Goal: Task Accomplishment & Management: Complete application form

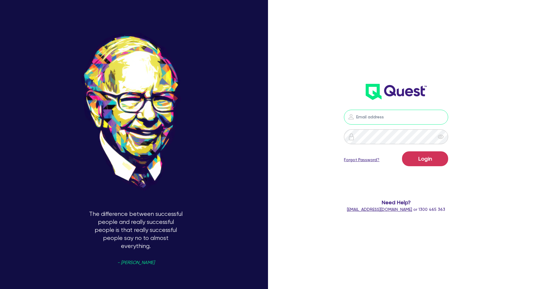
click at [401, 116] on input "email" at bounding box center [396, 117] width 104 height 15
type input "[EMAIL_ADDRESS][DOMAIN_NAME]"
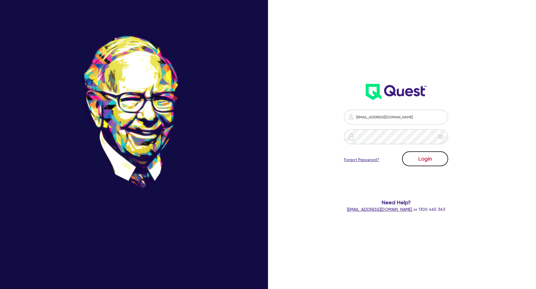
click at [426, 158] on button "Login" at bounding box center [425, 159] width 46 height 15
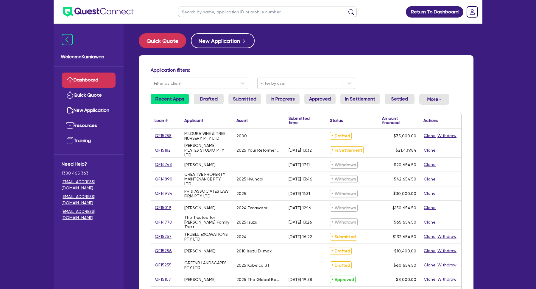
click at [245, 11] on input "text" at bounding box center [267, 12] width 179 height 10
paste input "QF14608"
type input "QF14608"
click at [347, 9] on button "submit" at bounding box center [352, 13] width 10 height 8
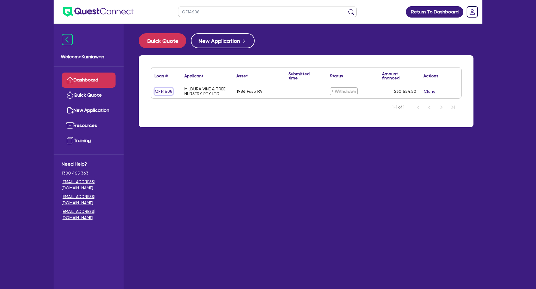
click at [165, 91] on link "QF14608" at bounding box center [164, 91] width 18 height 7
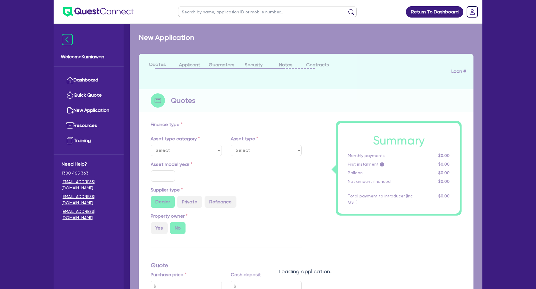
select select "CARS_AND_LIGHT_TRUCKS"
type input "1986"
type input "30,000"
type input "10"
type input "3,065.45"
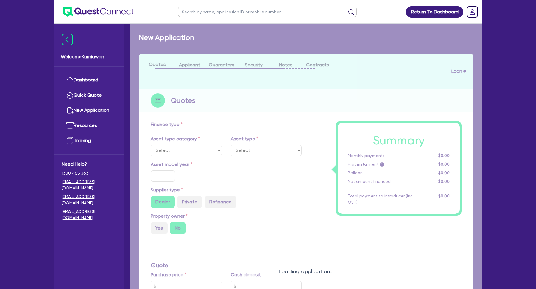
type input "15"
select select "VANS_AND_UTES"
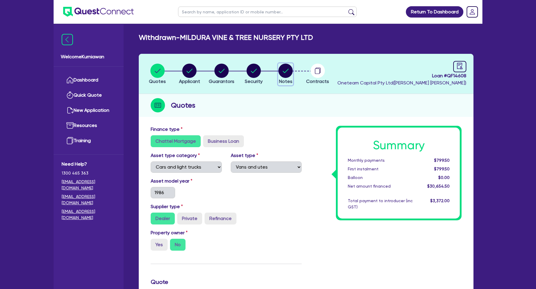
click at [292, 71] on circle "button" at bounding box center [285, 71] width 14 height 14
select select "Other"
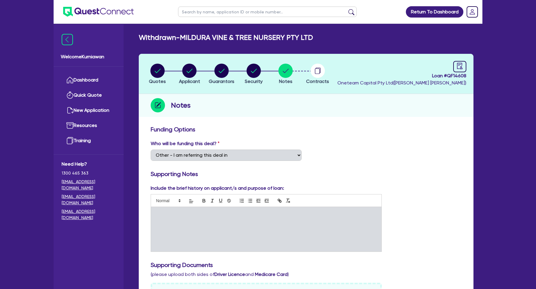
click at [458, 77] on span "Loan # QF14608" at bounding box center [401, 75] width 129 height 7
copy span "QF14608"
click at [322, 74] on circle "button" at bounding box center [318, 71] width 14 height 14
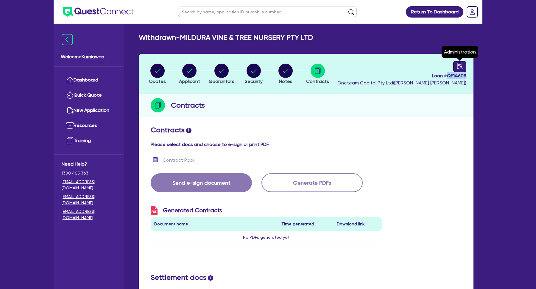
click at [462, 65] on icon "audit" at bounding box center [460, 66] width 7 height 7
select select "WITHDRAWN_BY_INTRODUCER"
select select "Other"
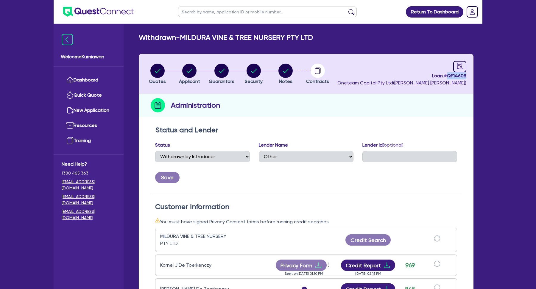
click at [450, 77] on span "Loan # QF14608" at bounding box center [401, 75] width 129 height 7
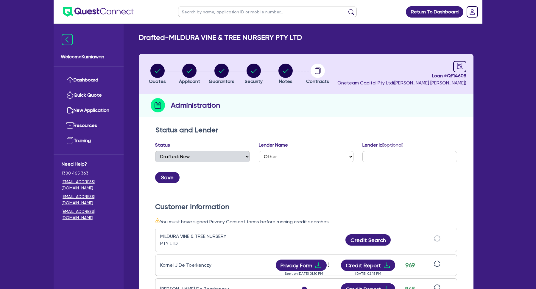
select select "DRAFTED_NEW"
select select "Other"
click at [463, 178] on div "Status and Lender Status Select Quoted Drafted: New Drafted: Amended Submitted:…" at bounding box center [306, 284] width 335 height 322
click at [330, 264] on icon "more" at bounding box center [329, 265] width 6 height 9
click at [317, 239] on div "MILDURA VINE & TREE NURSERY PTY LTD Credit Search" at bounding box center [306, 240] width 302 height 24
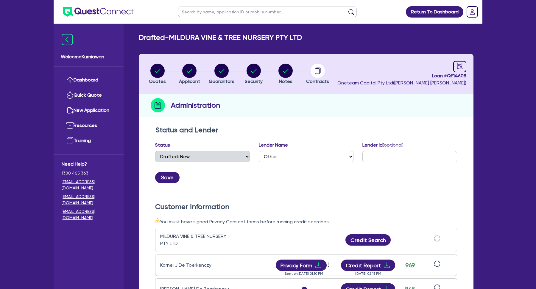
click at [194, 39] on h2 "Drafted - MILDURA VINE & TREE NURSERY PTY LTD" at bounding box center [220, 37] width 163 height 9
click at [217, 37] on h2 "Drafted - MILDURA VINE & TREE NURSERY PTY LTD" at bounding box center [220, 37] width 163 height 9
copy h2 "MILDURA VINE"
click at [95, 80] on link "Dashboard" at bounding box center [89, 80] width 54 height 15
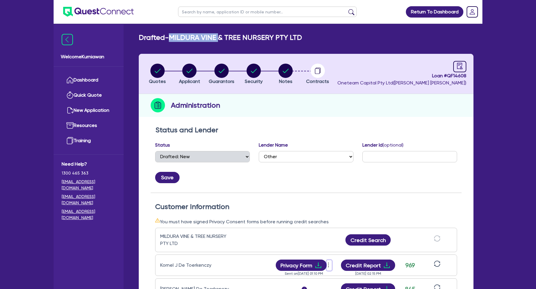
click at [330, 266] on icon "more" at bounding box center [329, 265] width 6 height 9
click at [302, 239] on div "MILDURA VINE & TREE NURSERY PTY LTD Credit Search" at bounding box center [306, 240] width 302 height 24
click at [427, 181] on div "Save" at bounding box center [306, 175] width 311 height 16
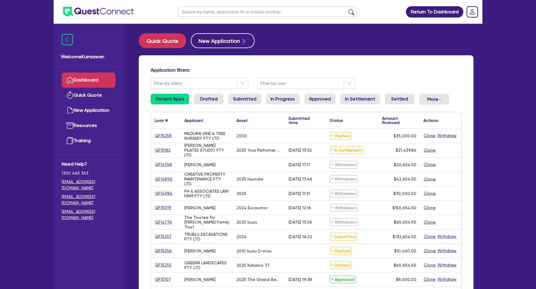
click at [234, 15] on input "text" at bounding box center [267, 12] width 179 height 10
paste input "MILDURA VINE"
type input "MILDURA VINE"
click at [347, 9] on button "submit" at bounding box center [352, 13] width 10 height 8
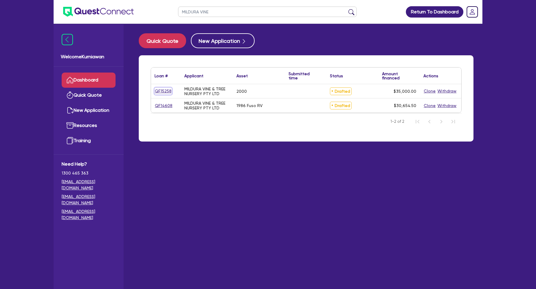
click at [158, 90] on link "QF15258" at bounding box center [163, 91] width 17 height 7
click at [164, 104] on link "QF14608" at bounding box center [164, 105] width 18 height 7
click at [278, 147] on div "Loan # ▲ Applicant ▲ Asset Submitted time ▲ Status ▲ Amount financed Actions QF…" at bounding box center [306, 102] width 344 height 94
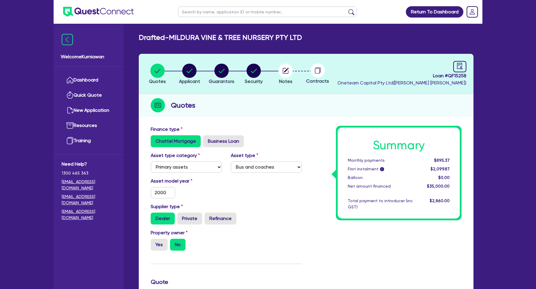
select select "PRIMARY_ASSETS"
select select "BUS_AND_COACHES"
click at [189, 76] on circle "button" at bounding box center [189, 71] width 14 height 14
select select "COMPANY"
select select "ADMINISTRATIVE_SUPPORT"
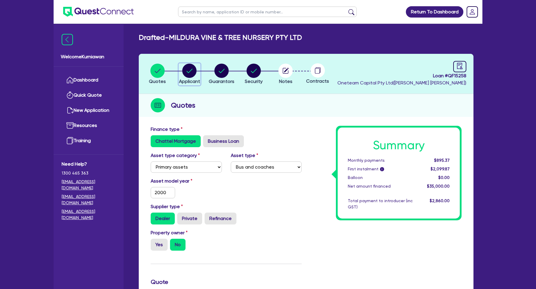
select select "EMPLOYMENT"
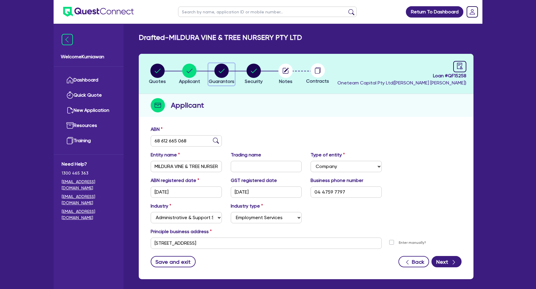
click at [223, 76] on circle "button" at bounding box center [221, 71] width 14 height 14
select select "MR"
select select "NSW"
select select "SINGLE"
select select "CASH"
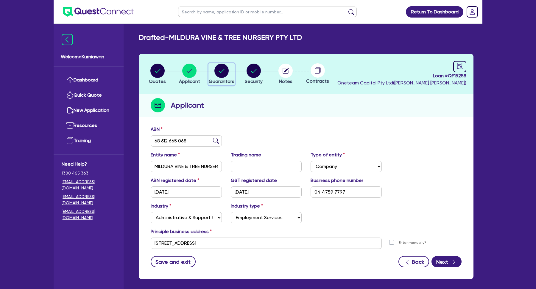
select select "HOUSEHOLD_PERSONAL"
select select "VEHICLE"
select select "MR"
select select "SINGLE"
select select "CASH"
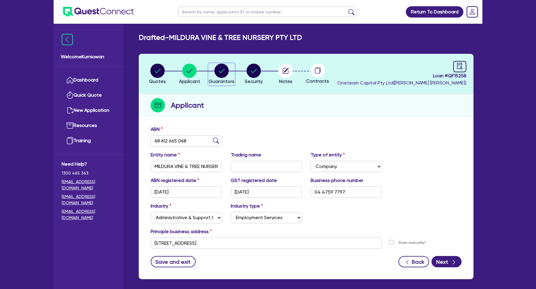
select select "HOUSEHOLD_PERSONAL"
select select "VEHICLE"
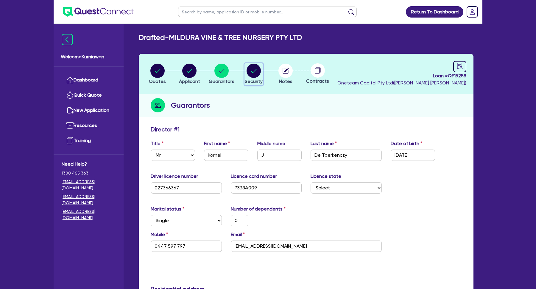
click at [250, 75] on circle "button" at bounding box center [254, 71] width 14 height 14
select select "PRIMARY_ASSETS"
select select "BUS_AND_COACHES"
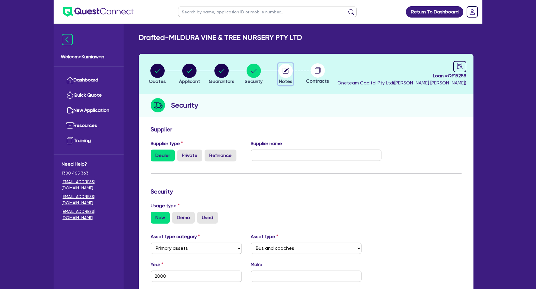
click at [286, 72] on circle "button" at bounding box center [285, 71] width 14 height 14
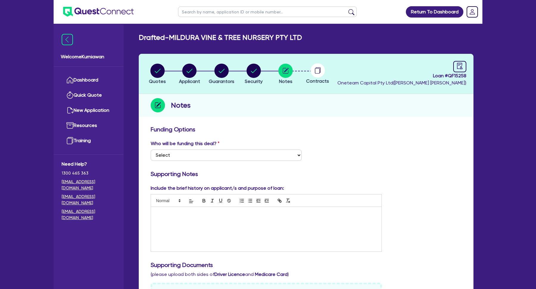
click at [316, 74] on circle at bounding box center [318, 70] width 14 height 14
click at [460, 64] on icon "audit" at bounding box center [459, 66] width 5 height 6
select select "DRAFTED_NEW"
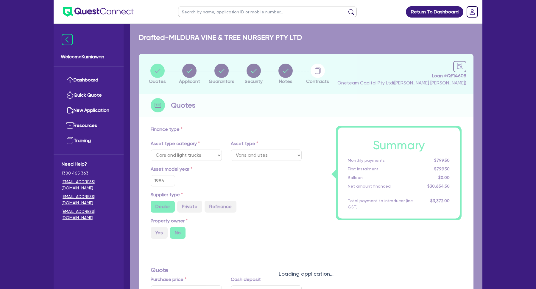
select select "CARS_AND_LIGHT_TRUCKS"
select select "VANS_AND_UTES"
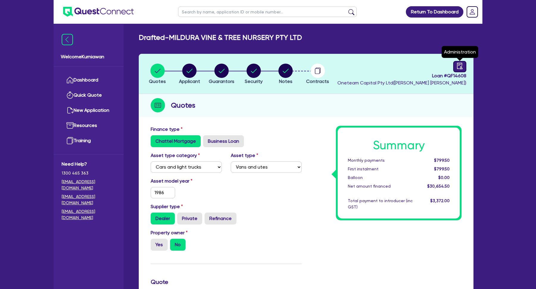
click at [457, 66] on icon "audit" at bounding box center [459, 66] width 5 height 6
select select "DRAFTED_NEW"
select select "Other"
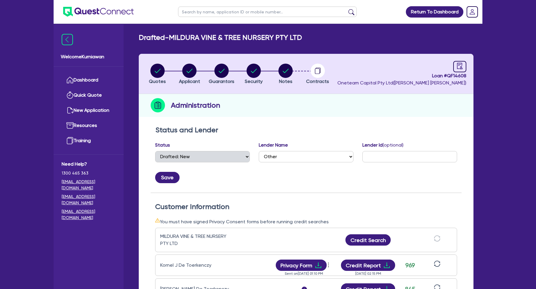
click at [485, 56] on div "Return To Dashboard Edit Profile Logout Welcome Kurniawan Dashboard Quick Quote…" at bounding box center [268, 241] width 438 height 482
